Goal: Task Accomplishment & Management: Complete application form

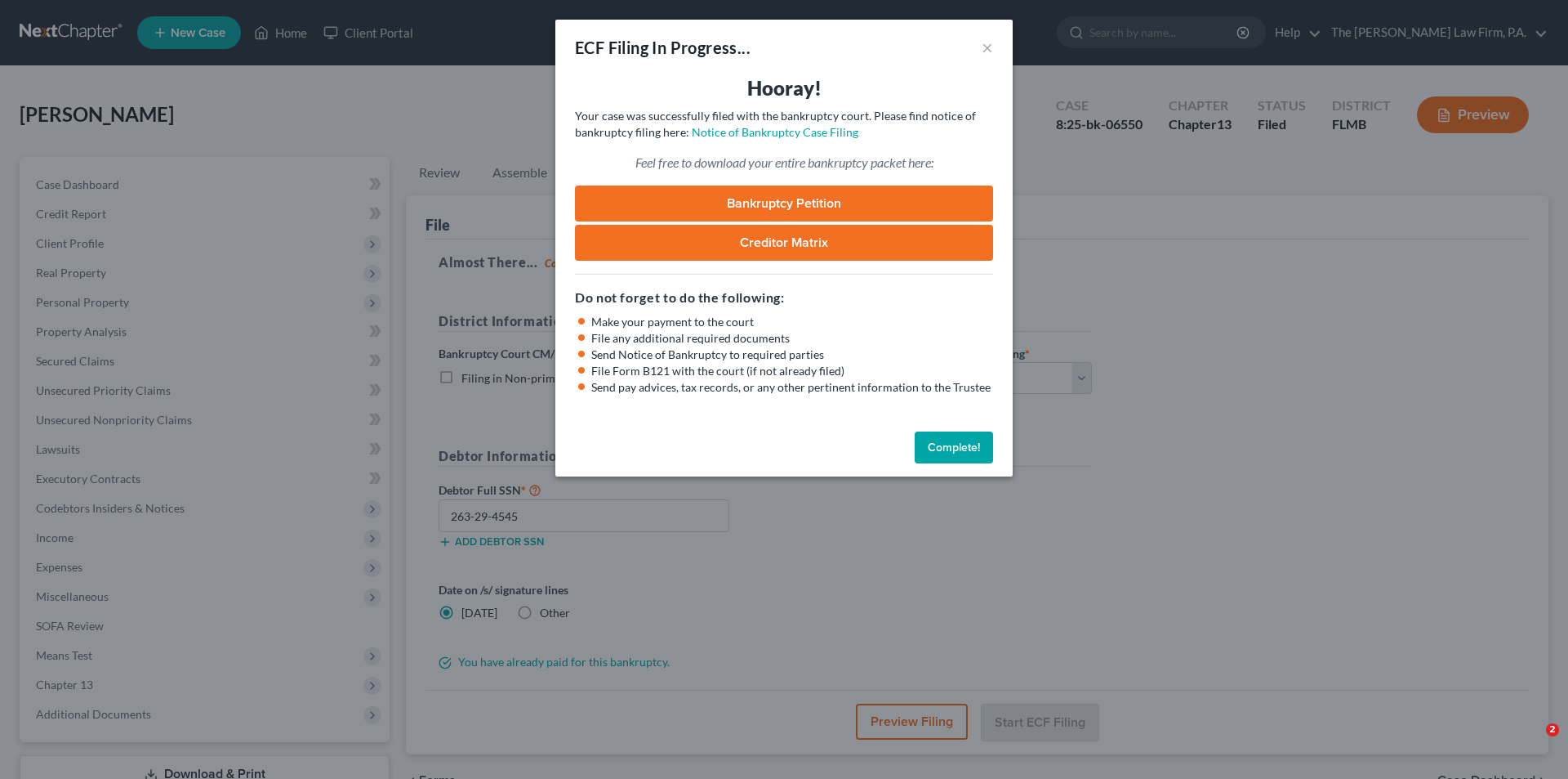
select select "3"
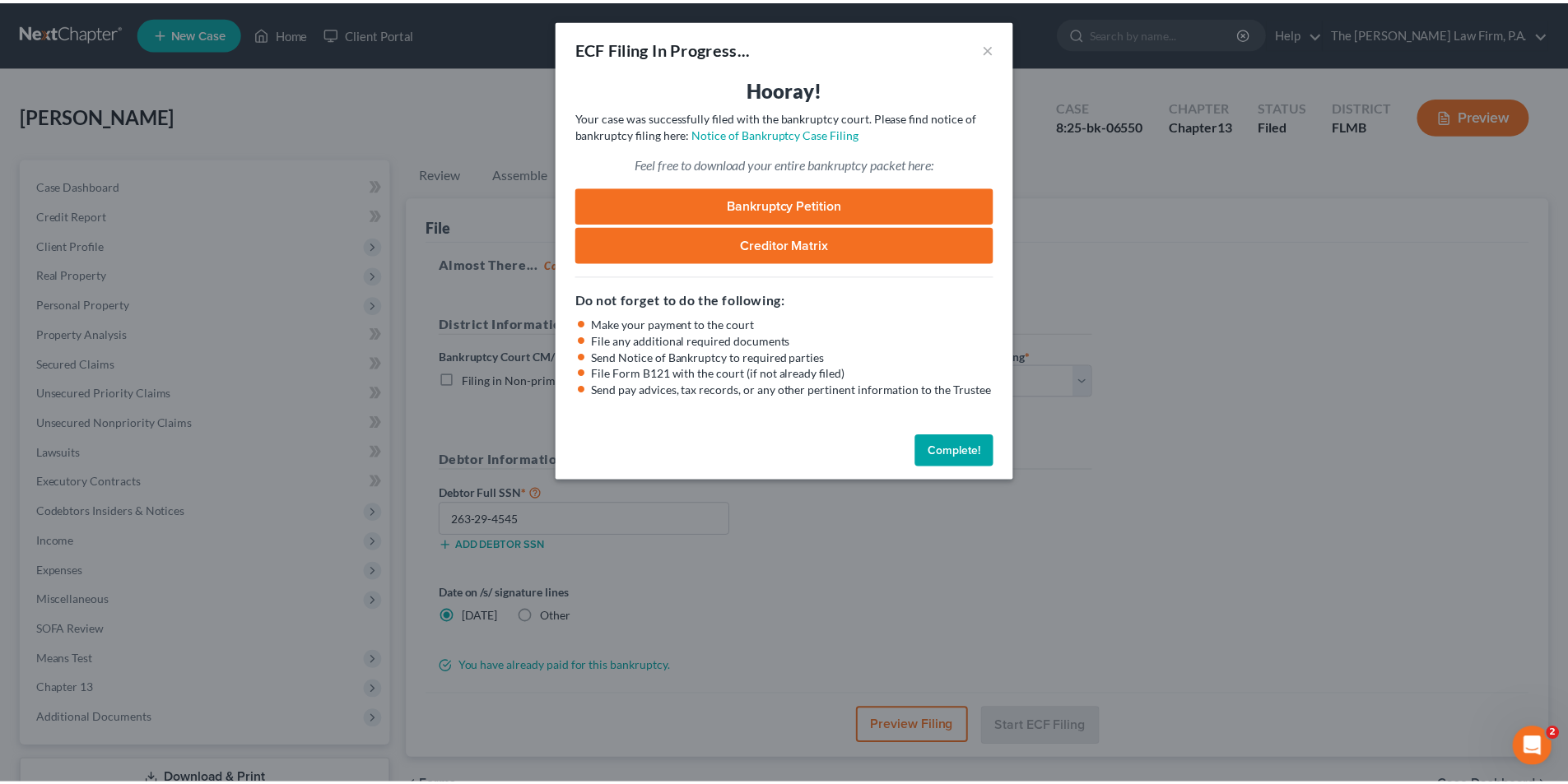
scroll to position [2238, 0]
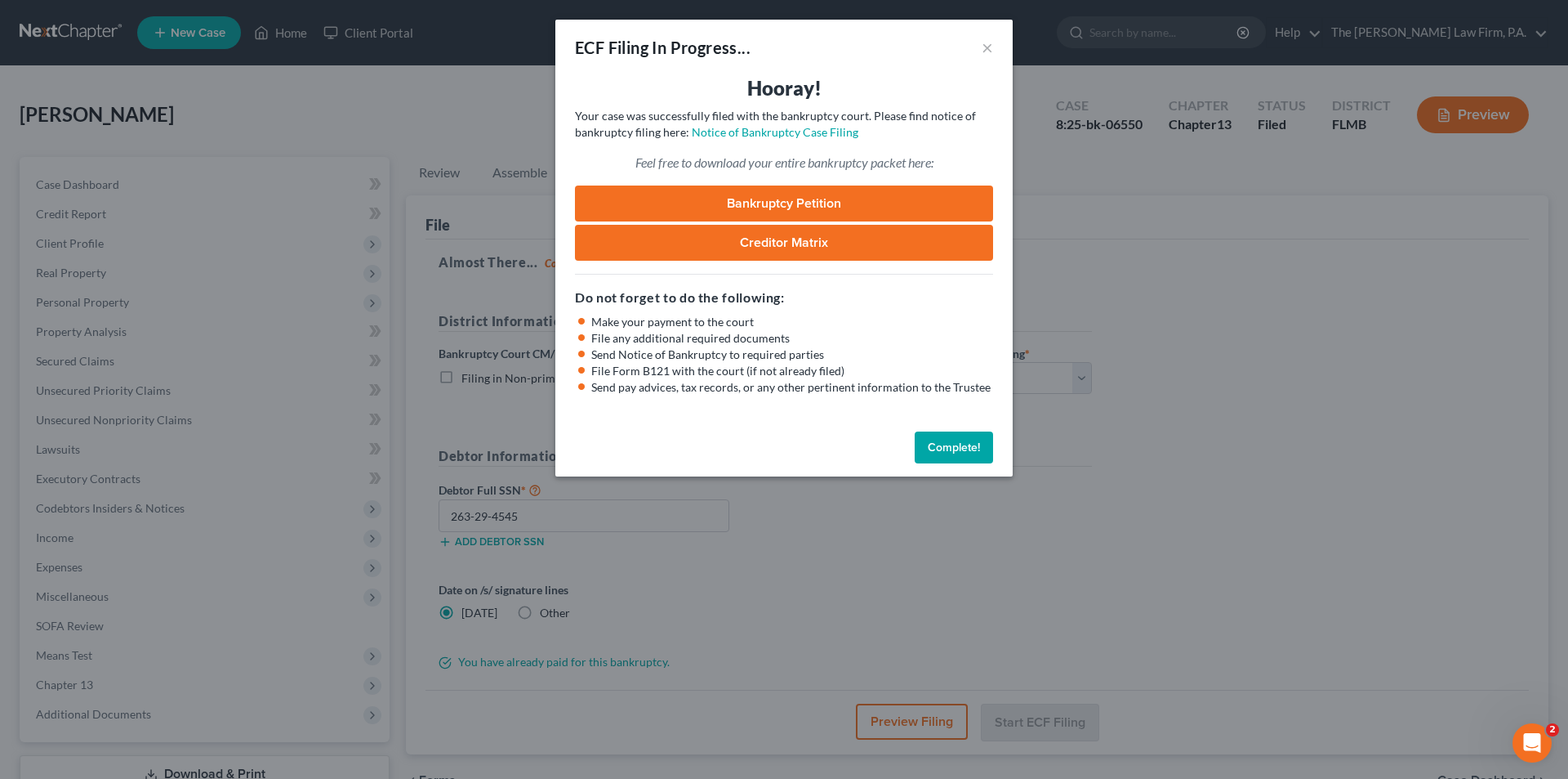
click at [947, 455] on button "Complete!" at bounding box center [954, 448] width 78 height 33
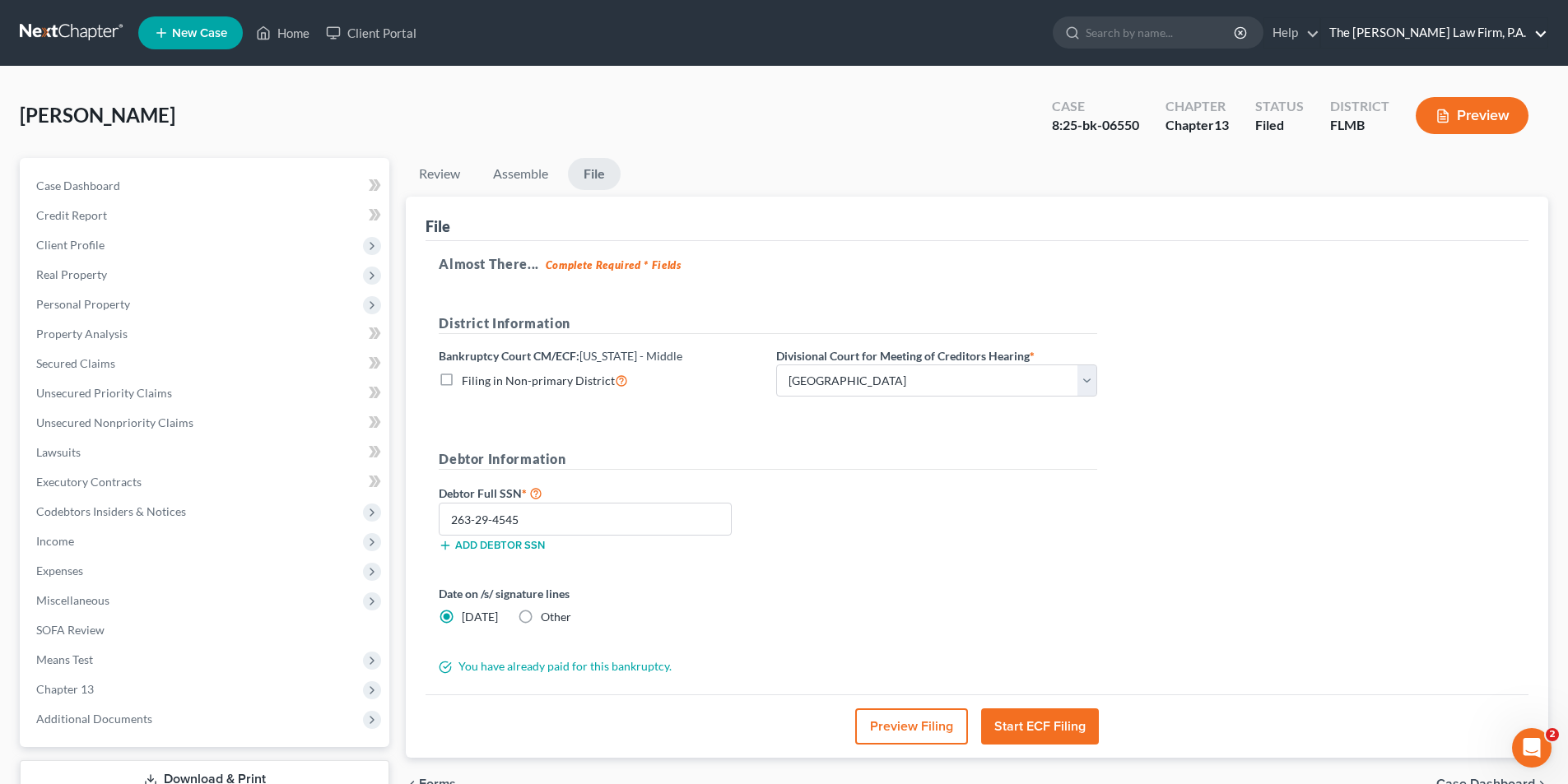
click at [1466, 34] on link "The [PERSON_NAME] Law Firm, P.A." at bounding box center [1434, 33] width 226 height 29
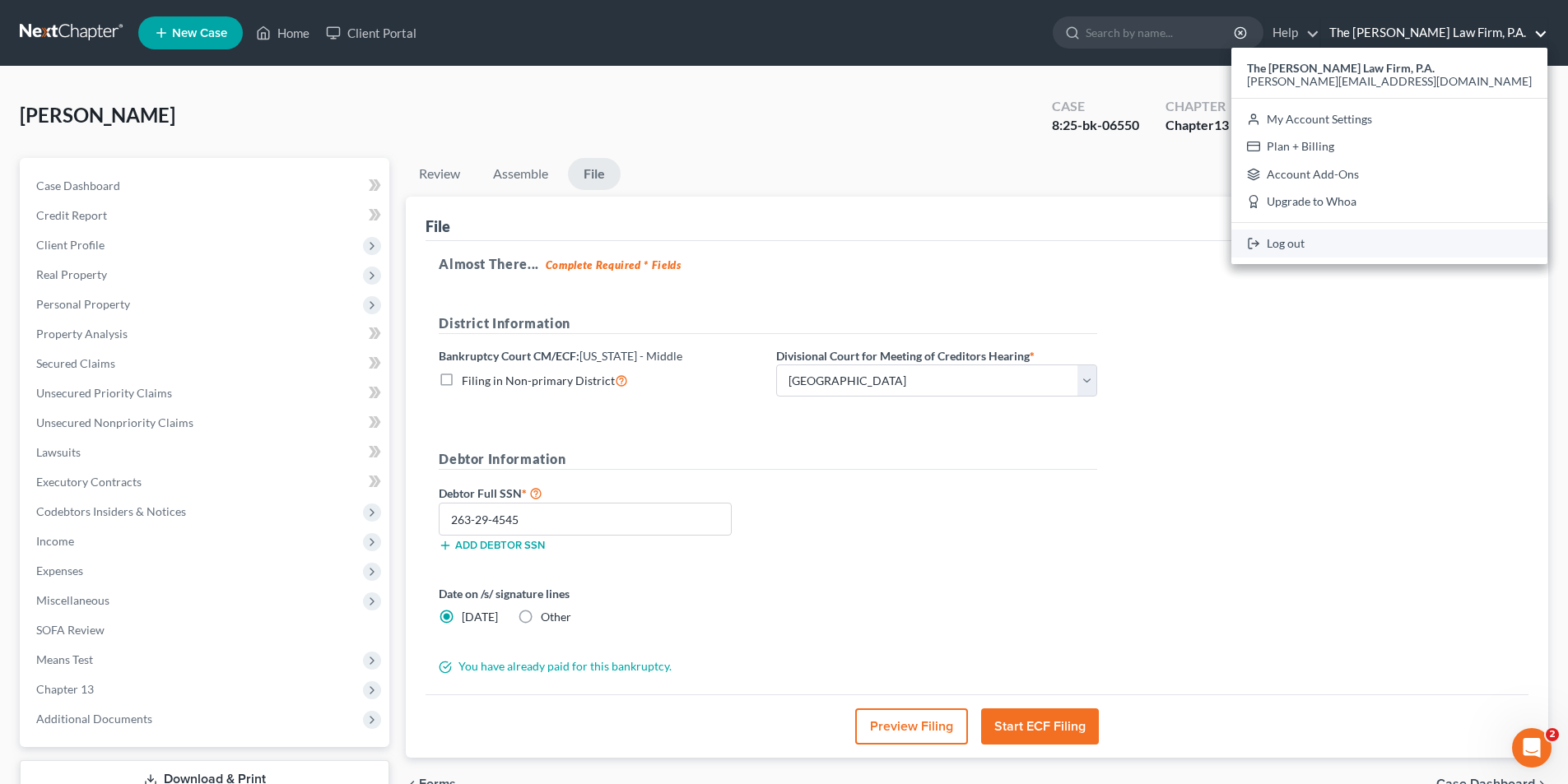
click at [1416, 244] on link "Log out" at bounding box center [1389, 243] width 316 height 28
